Goal: Task Accomplishment & Management: Use online tool/utility

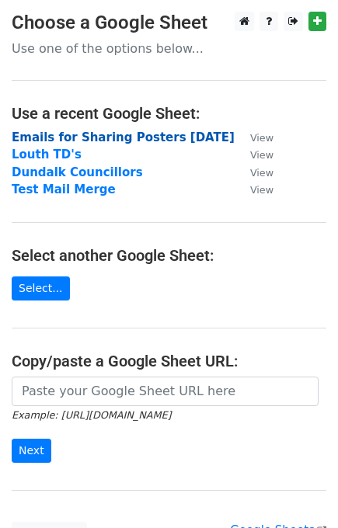
click at [181, 138] on strong "Emails for Sharing Posters [DATE]" at bounding box center [123, 138] width 223 height 14
click at [123, 135] on strong "Emails for Sharing Posters [DATE]" at bounding box center [123, 138] width 223 height 14
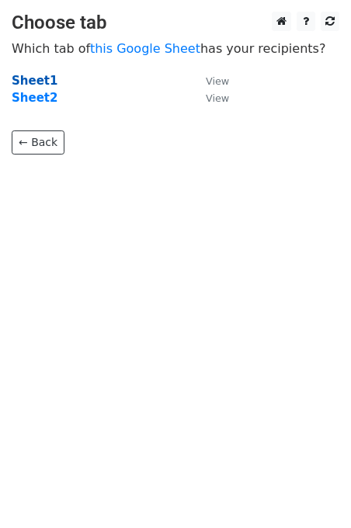
click at [33, 77] on strong "Sheet1" at bounding box center [35, 81] width 46 height 14
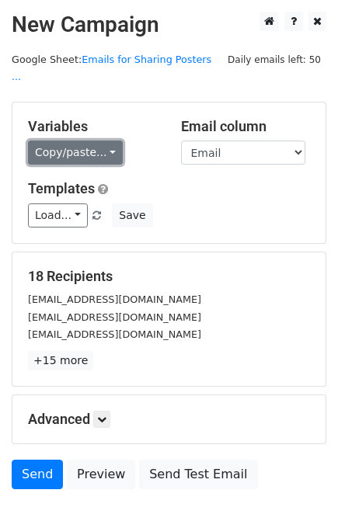
click at [85, 141] on link "Copy/paste..." at bounding box center [75, 153] width 95 height 24
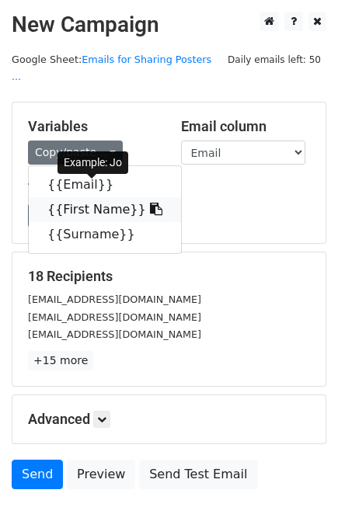
click at [104, 197] on link "{{First Name}}" at bounding box center [105, 209] width 152 height 25
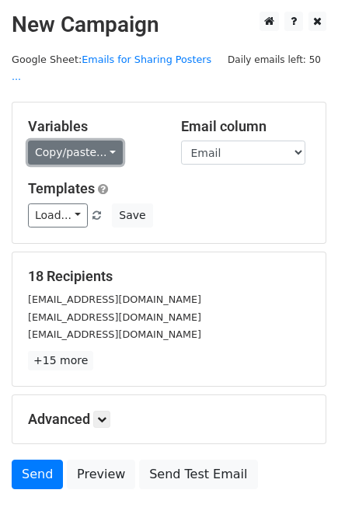
click at [61, 141] on link "Copy/paste..." at bounding box center [75, 153] width 95 height 24
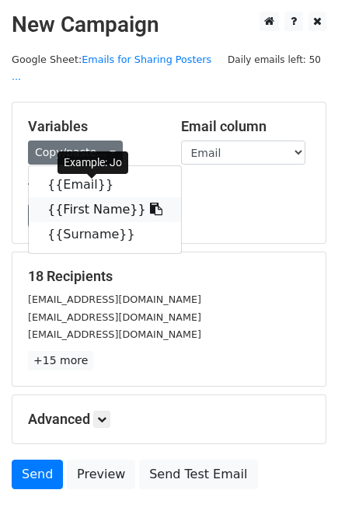
click at [61, 197] on link "{{First Name}}" at bounding box center [105, 209] width 152 height 25
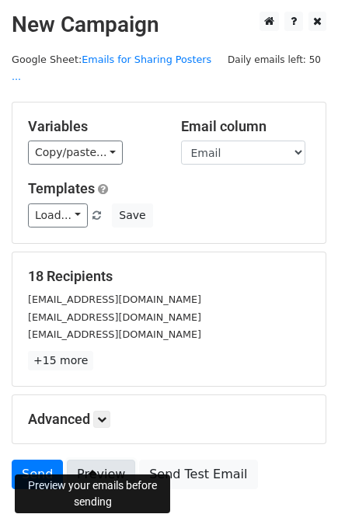
click at [89, 460] on link "Preview" at bounding box center [101, 475] width 68 height 30
click at [90, 460] on link "Preview" at bounding box center [101, 475] width 68 height 30
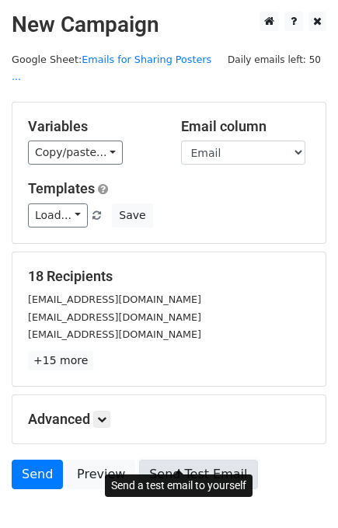
click at [197, 460] on link "Send Test Email" at bounding box center [198, 475] width 118 height 30
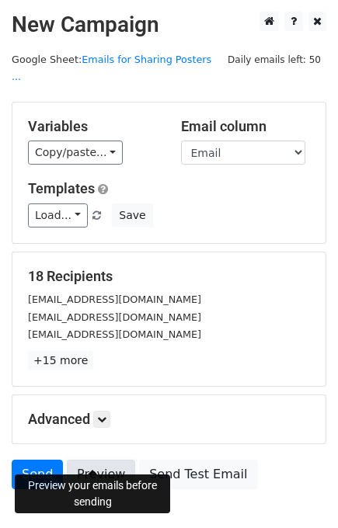
click at [91, 460] on link "Preview" at bounding box center [101, 475] width 68 height 30
click at [92, 460] on link "Preview" at bounding box center [101, 475] width 68 height 30
click at [106, 460] on link "Preview" at bounding box center [101, 475] width 68 height 30
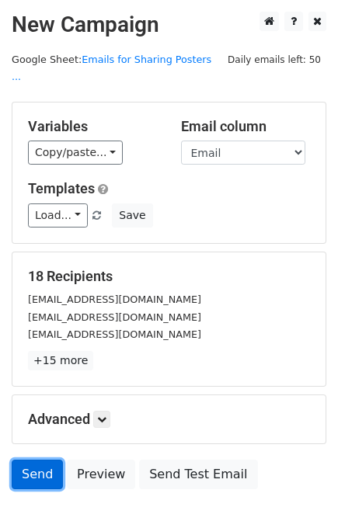
click at [29, 460] on link "Send" at bounding box center [37, 475] width 51 height 30
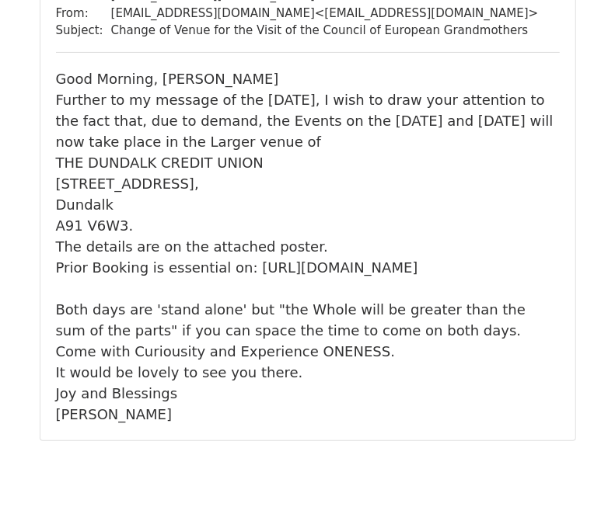
scroll to position [9126, 0]
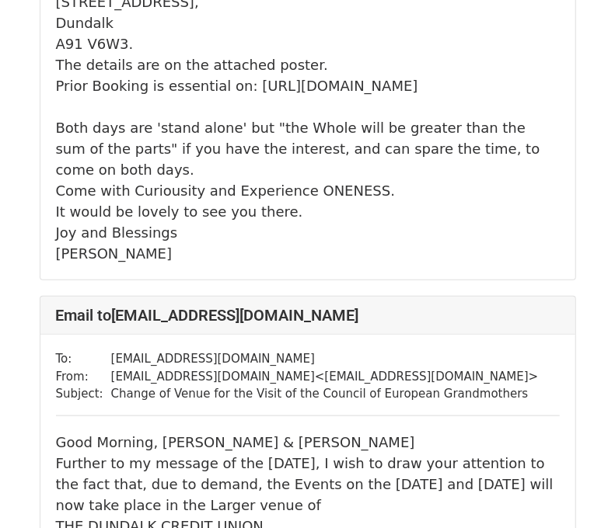
scroll to position [371, 0]
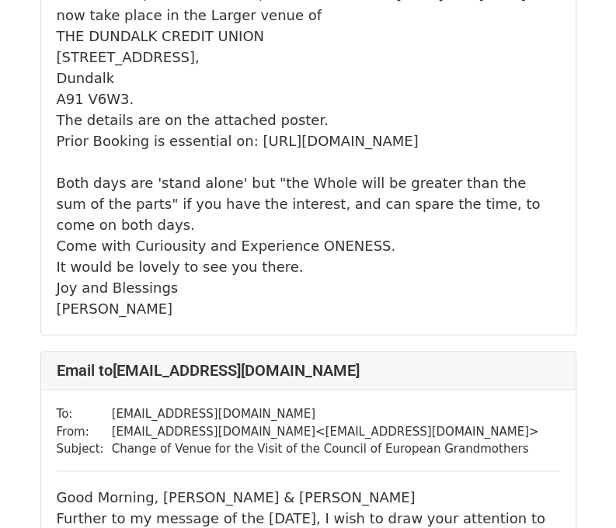
scroll to position [294, 0]
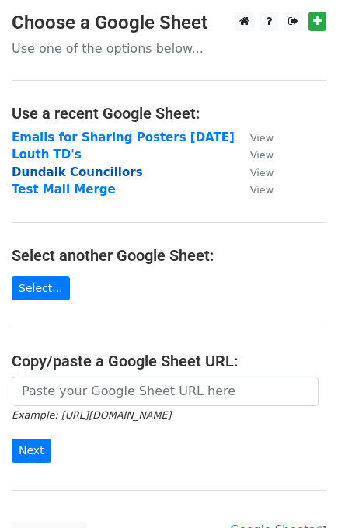
click at [99, 175] on strong "Dundalk Councillors" at bounding box center [77, 173] width 131 height 14
click at [118, 173] on strong "Dundalk Councillors" at bounding box center [77, 173] width 131 height 14
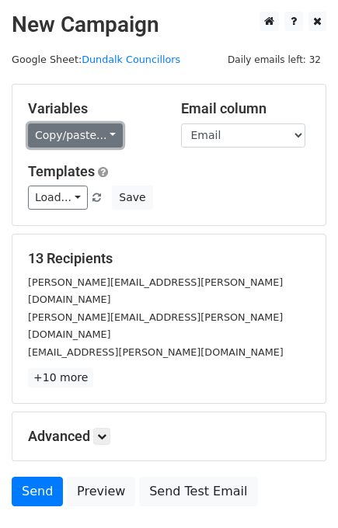
click at [105, 135] on link "Copy/paste..." at bounding box center [75, 136] width 95 height 24
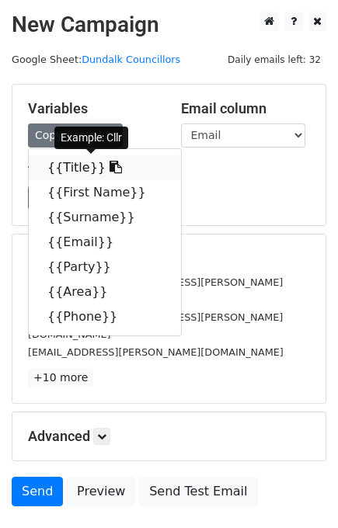
click at [74, 170] on link "{{Title}}" at bounding box center [105, 167] width 152 height 25
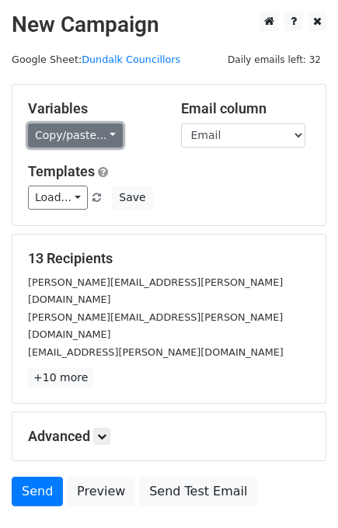
click at [104, 133] on link "Copy/paste..." at bounding box center [75, 136] width 95 height 24
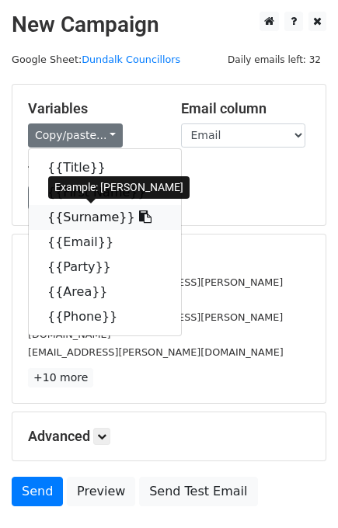
click at [92, 216] on link "{{Surname}}" at bounding box center [105, 217] width 152 height 25
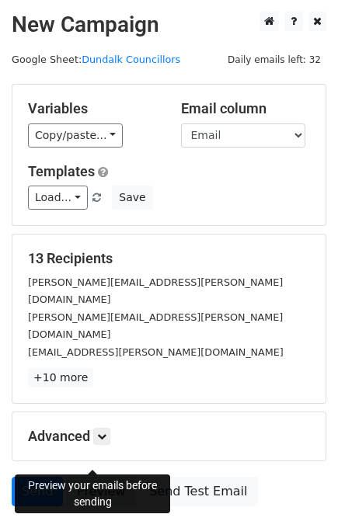
click at [92, 477] on link "Preview" at bounding box center [101, 492] width 68 height 30
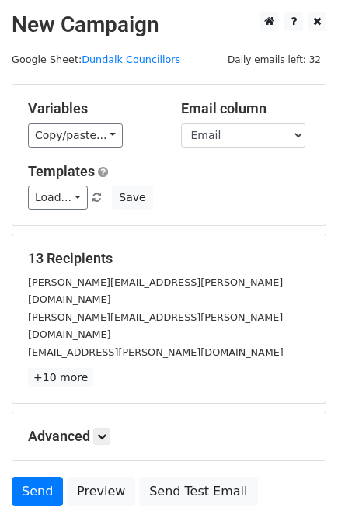
click at [292, 308] on div "[PERSON_NAME][EMAIL_ADDRESS][PERSON_NAME][DOMAIN_NAME]" at bounding box center [168, 325] width 305 height 35
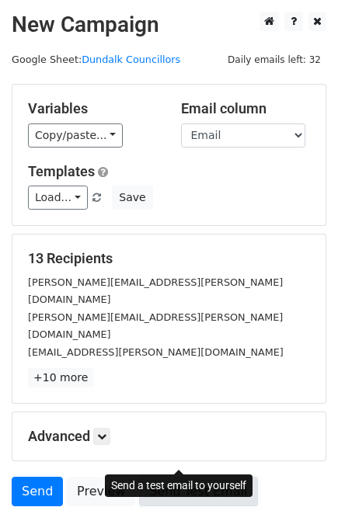
click at [176, 477] on link "Send Test Email" at bounding box center [198, 492] width 118 height 30
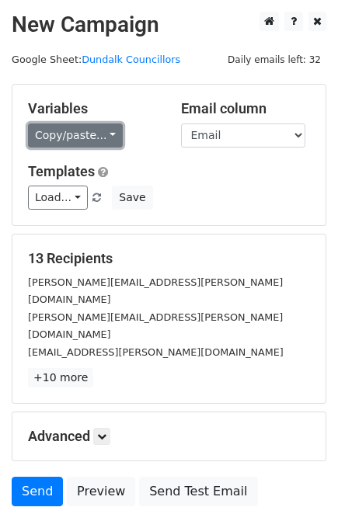
click at [103, 135] on link "Copy/paste..." at bounding box center [75, 136] width 95 height 24
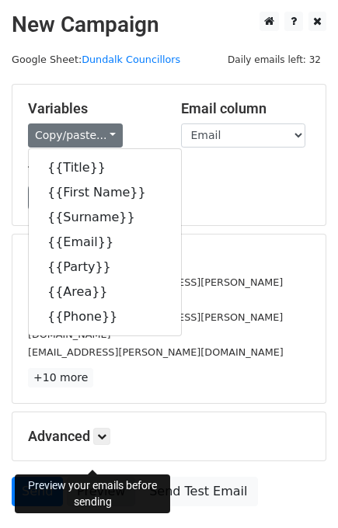
click at [97, 477] on link "Preview" at bounding box center [101, 492] width 68 height 30
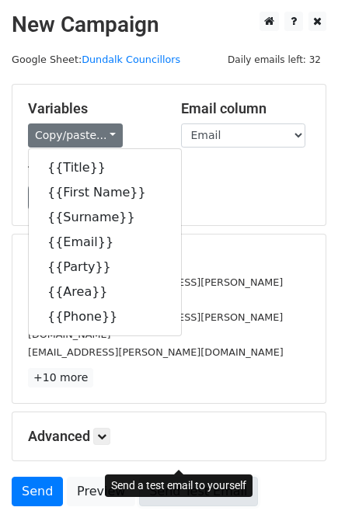
click at [151, 477] on link "Send Test Email" at bounding box center [198, 492] width 118 height 30
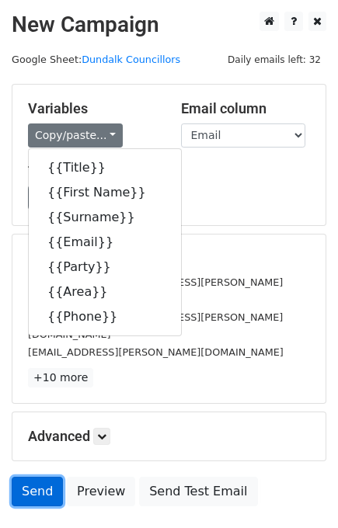
click at [42, 477] on link "Send" at bounding box center [37, 492] width 51 height 30
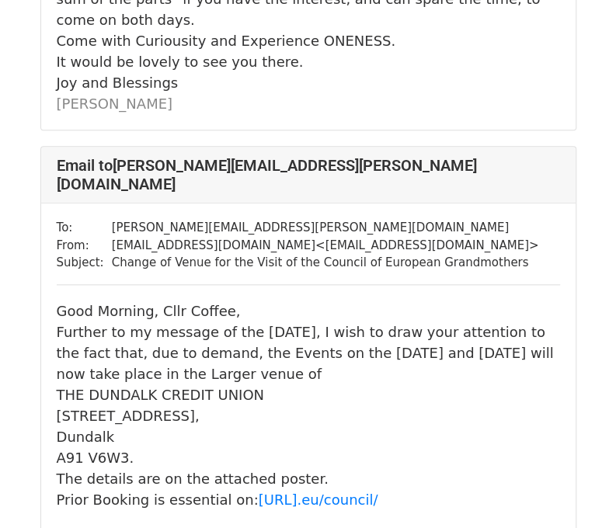
scroll to position [591, 0]
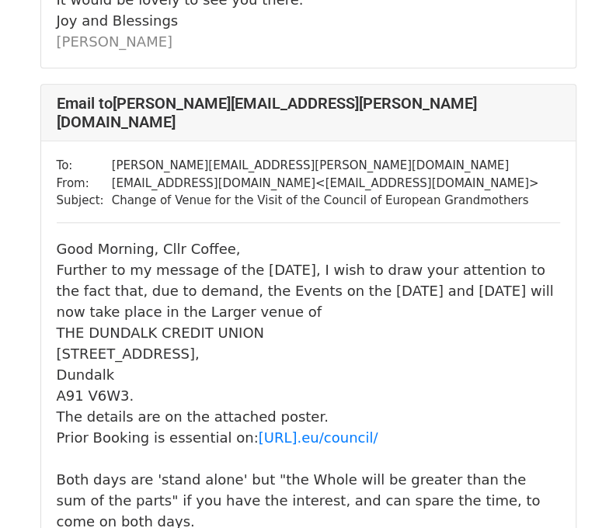
click at [218, 239] on div "Good Morning, Cllr Coffee," at bounding box center [309, 249] width 504 height 21
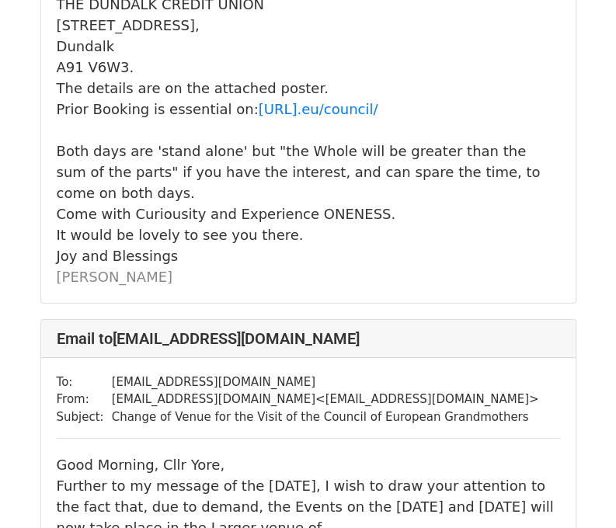
scroll to position [6509, 0]
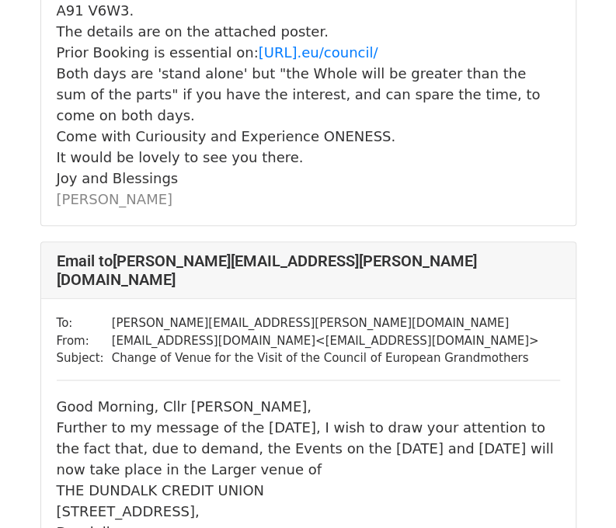
scroll to position [420, 0]
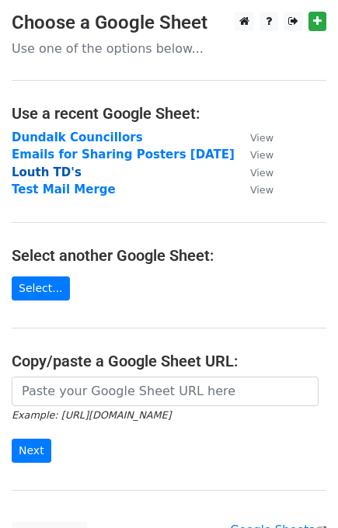
click at [23, 168] on strong "Louth TD's" at bounding box center [47, 173] width 70 height 14
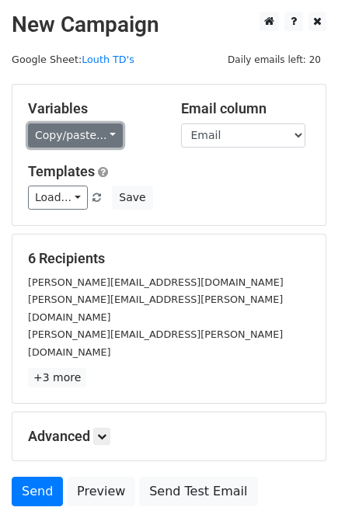
click at [89, 138] on link "Copy/paste..." at bounding box center [75, 136] width 95 height 24
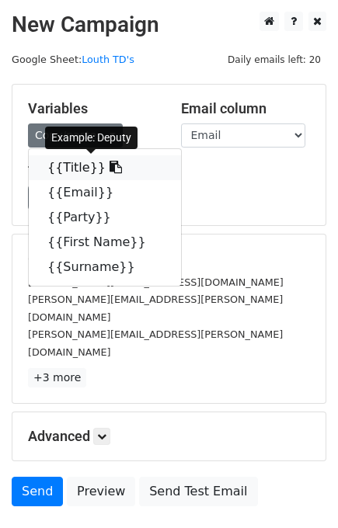
click at [70, 165] on link "{{Title}}" at bounding box center [105, 167] width 152 height 25
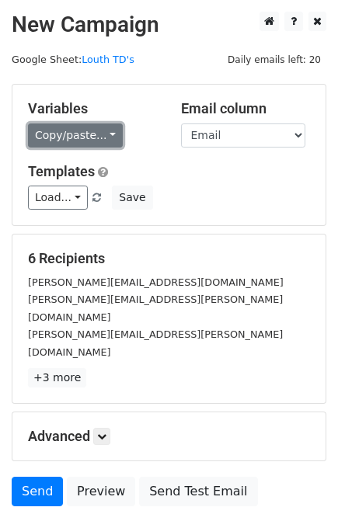
click at [100, 131] on link "Copy/paste..." at bounding box center [75, 136] width 95 height 24
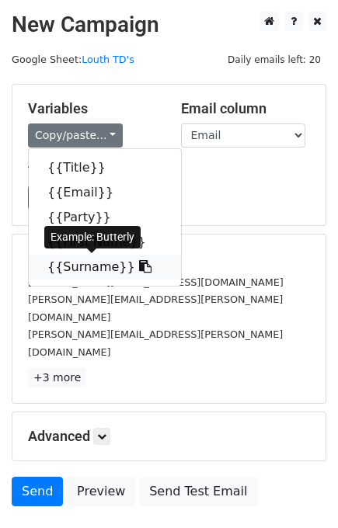
click at [64, 266] on link "{{Surname}}" at bounding box center [105, 267] width 152 height 25
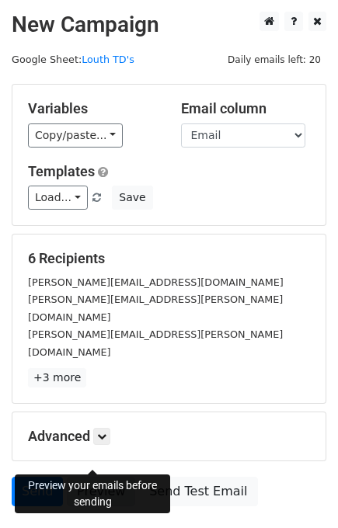
click at [93, 477] on link "Preview" at bounding box center [101, 492] width 68 height 30
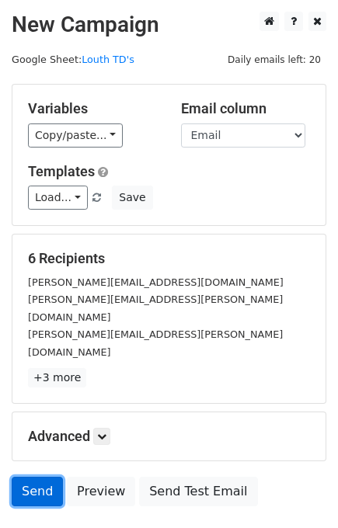
click at [40, 477] on link "Send" at bounding box center [37, 492] width 51 height 30
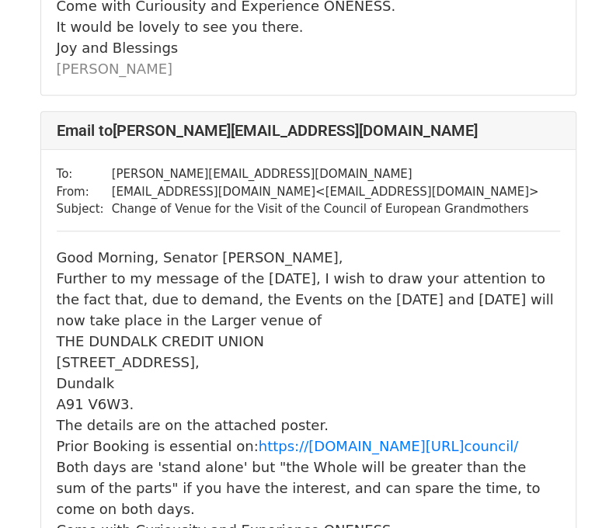
scroll to position [2720, 0]
